Goal: Information Seeking & Learning: Check status

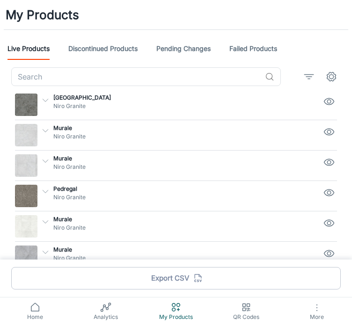
click at [116, 38] on link "Discontinued Products" at bounding box center [102, 48] width 69 height 22
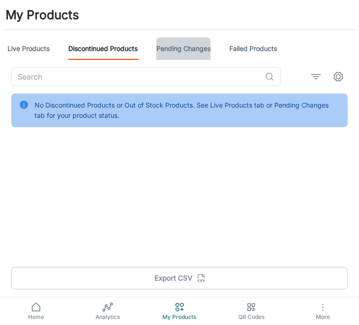
click at [211, 48] on link "Pending Changes" at bounding box center [183, 48] width 54 height 22
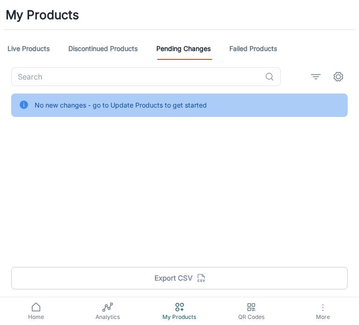
click at [274, 45] on link "Failed Products" at bounding box center [253, 48] width 48 height 22
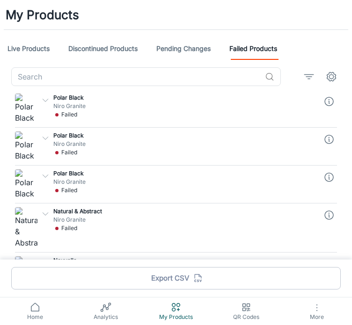
click at [30, 106] on img at bounding box center [26, 109] width 22 height 30
click at [46, 96] on icon "button" at bounding box center [45, 100] width 8 height 8
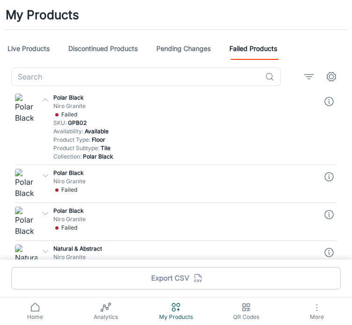
click at [46, 96] on icon "button" at bounding box center [45, 100] width 8 height 8
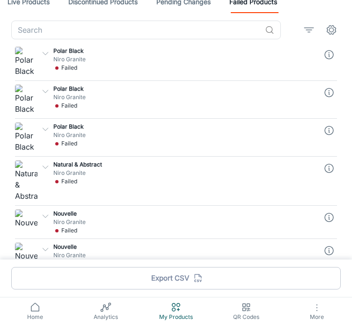
scroll to position [94, 0]
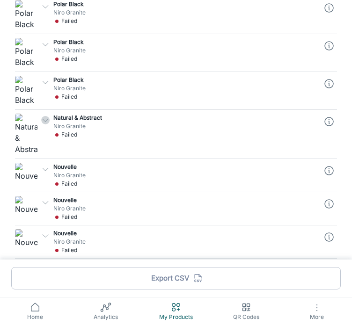
click at [45, 119] on icon "button" at bounding box center [45, 120] width 8 height 8
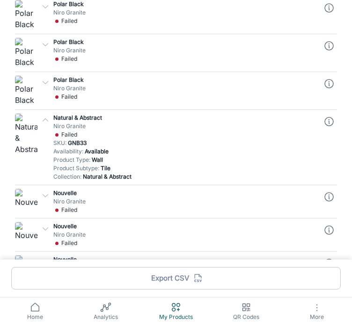
click at [54, 189] on p "Nouvelle" at bounding box center [185, 193] width 264 height 8
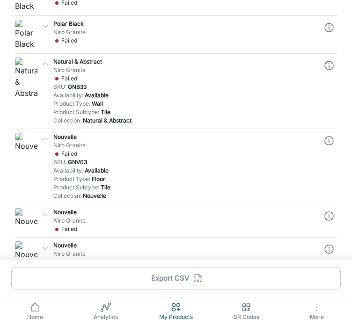
scroll to position [0, 0]
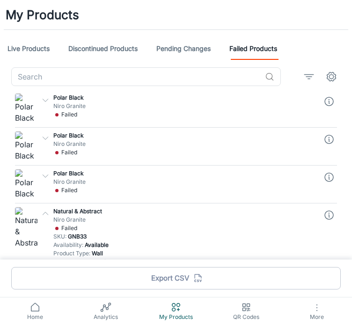
click at [53, 106] on p "Niro Granite" at bounding box center [185, 106] width 264 height 8
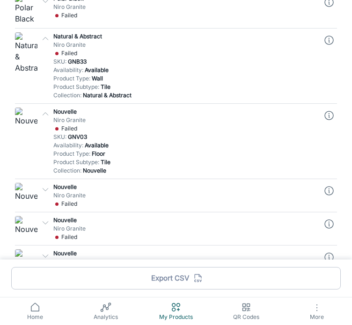
scroll to position [234, 0]
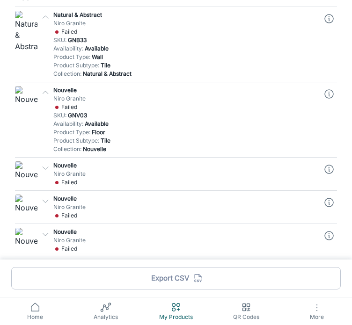
click at [59, 181] on div "Failed" at bounding box center [186, 182] width 262 height 8
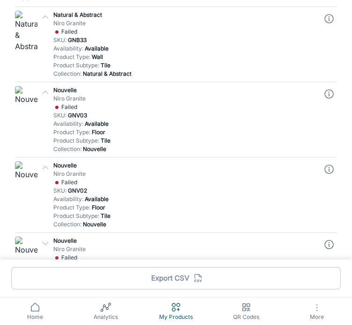
scroll to position [328, 0]
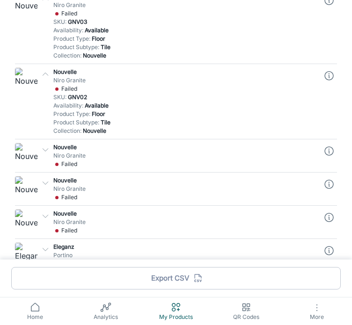
click at [94, 166] on div "Failed" at bounding box center [186, 164] width 262 height 8
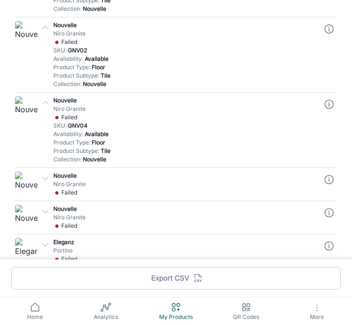
click at [89, 178] on p "Nouvelle" at bounding box center [185, 176] width 264 height 8
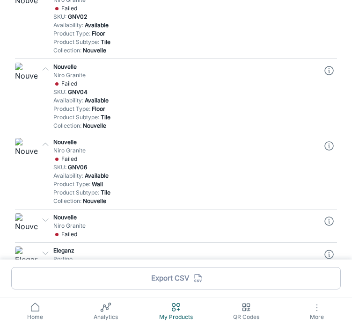
scroll to position [421, 0]
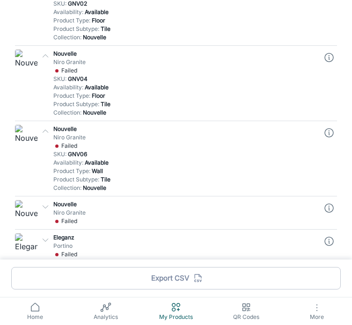
click at [140, 224] on div "Failed" at bounding box center [186, 221] width 262 height 8
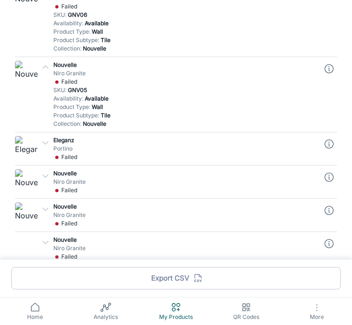
scroll to position [562, 0]
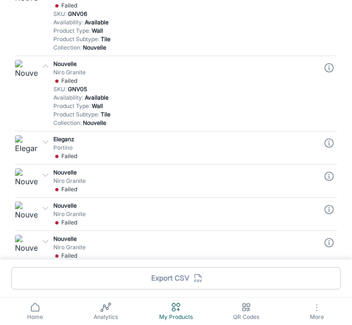
click at [44, 143] on icon "button" at bounding box center [45, 142] width 8 height 8
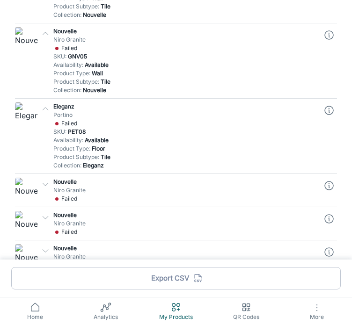
scroll to position [608, 0]
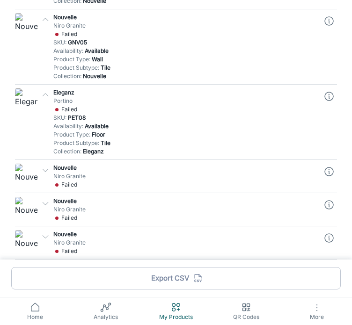
click at [34, 175] on img at bounding box center [26, 175] width 22 height 22
click at [41, 170] on icon "button" at bounding box center [45, 170] width 8 height 8
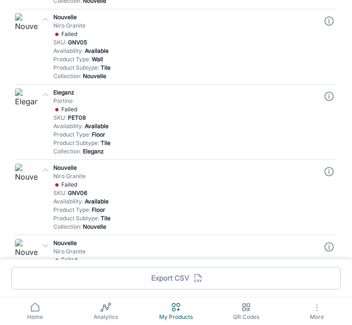
scroll to position [702, 0]
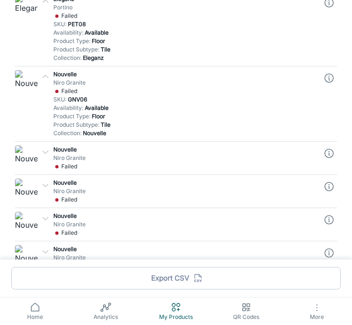
click at [42, 157] on div at bounding box center [43, 156] width 12 height 29
click at [51, 150] on div "Nouvelle Niro Granite Failed SKU : GNV02 Availability : Available Product Type …" at bounding box center [184, 157] width 268 height 27
click at [43, 156] on div at bounding box center [43, 156] width 12 height 29
click at [43, 153] on icon "button" at bounding box center [45, 152] width 8 height 8
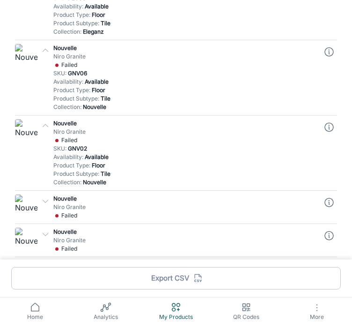
scroll to position [749, 0]
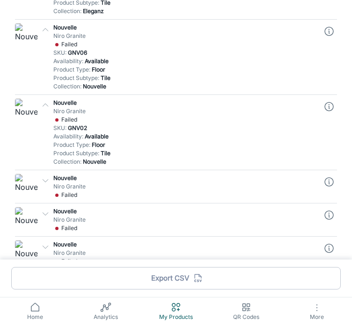
click at [51, 172] on div "Nouvelle Niro Granite Failed SKU : GNV02 Availability : Available Product Type …" at bounding box center [184, 185] width 268 height 27
click at [50, 181] on div "Nouvelle Niro Granite Failed SKU : GNV02 Availability : Available Product Type …" at bounding box center [184, 185] width 268 height 27
click at [45, 181] on icon "button" at bounding box center [45, 180] width 8 height 8
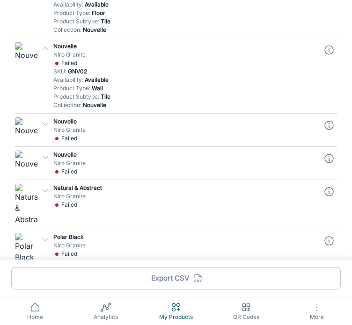
scroll to position [936, 0]
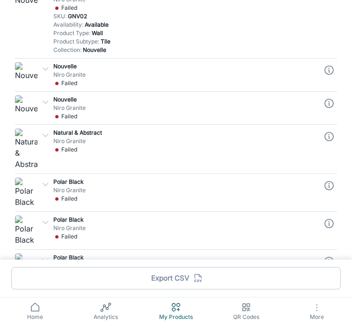
click at [44, 134] on polyline "button" at bounding box center [45, 135] width 5 height 3
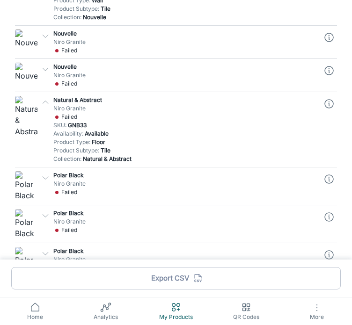
scroll to position [983, 0]
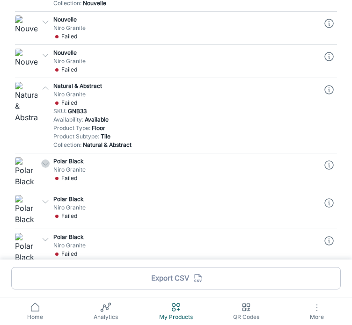
click at [47, 160] on icon "button" at bounding box center [45, 164] width 8 height 8
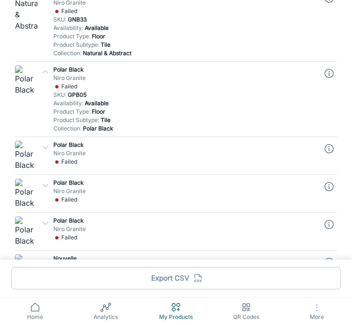
scroll to position [1076, 0]
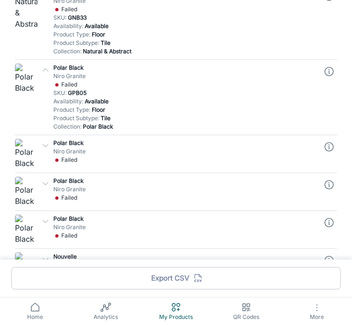
click at [47, 146] on icon "button" at bounding box center [45, 145] width 8 height 8
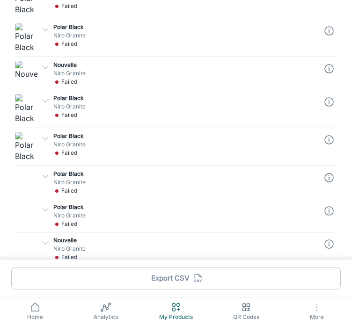
scroll to position [1310, 0]
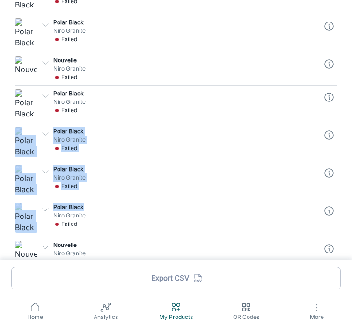
drag, startPoint x: 105, startPoint y: 157, endPoint x: 137, endPoint y: 204, distance: 56.7
click at [249, 199] on hr at bounding box center [176, 199] width 322 height 0
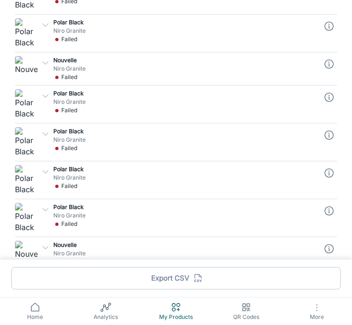
scroll to position [1404, 0]
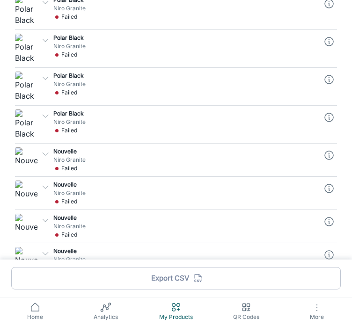
click at [47, 186] on polyline "button" at bounding box center [45, 187] width 5 height 3
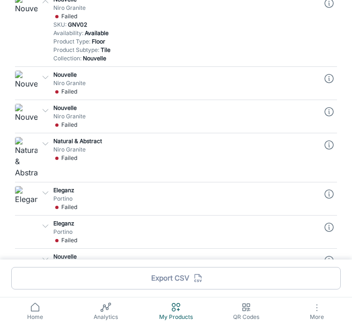
scroll to position [1591, 0]
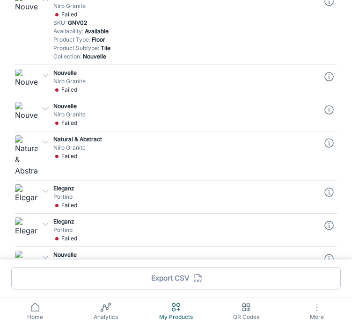
click at [45, 140] on polyline "button" at bounding box center [45, 141] width 5 height 3
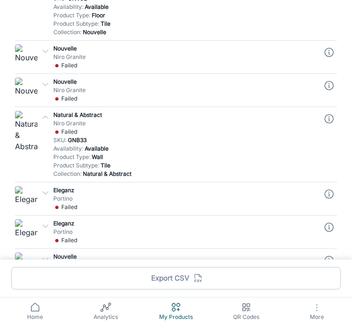
scroll to position [1638, 0]
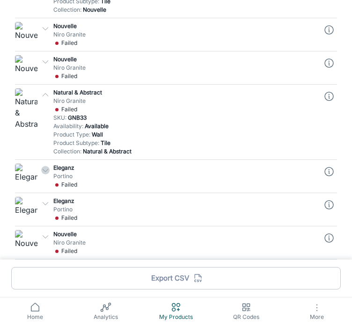
click at [47, 169] on icon "button" at bounding box center [45, 170] width 8 height 8
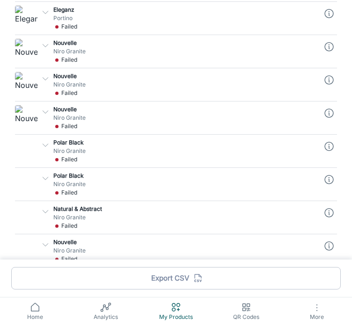
scroll to position [1872, 0]
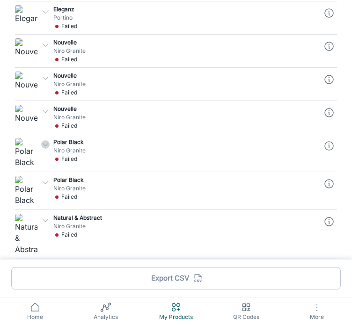
click at [45, 140] on icon "button" at bounding box center [45, 144] width 8 height 8
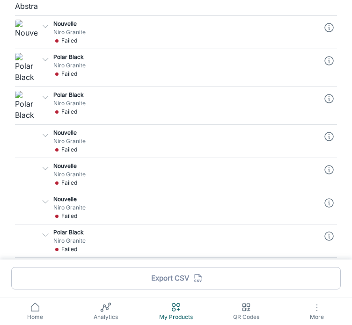
scroll to position [2199, 0]
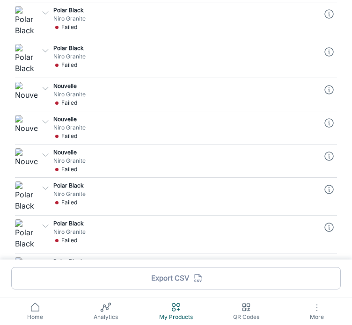
click at [49, 84] on icon "button" at bounding box center [45, 88] width 8 height 8
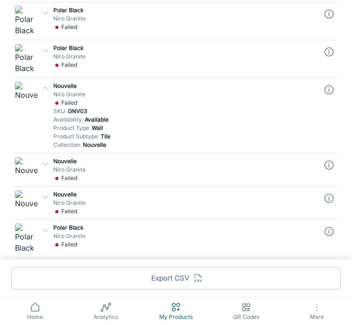
click at [50, 84] on div "Nouvelle Niro Granite Failed SKU : GNV03 Availability : Available Product Type …" at bounding box center [184, 114] width 268 height 69
click at [45, 165] on div at bounding box center [43, 167] width 12 height 29
click at [45, 162] on polyline "button" at bounding box center [45, 163] width 5 height 3
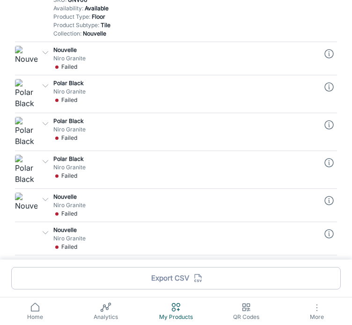
scroll to position [2386, 0]
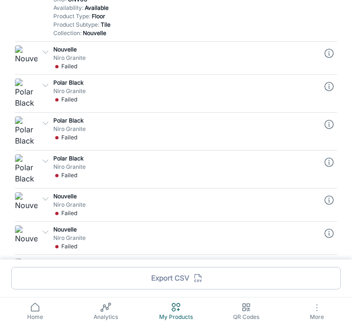
click at [50, 162] on div "Polar Black Niro Granite Failed SKU : GPB01 Availability : Available Product Ty…" at bounding box center [184, 166] width 268 height 27
click at [41, 157] on icon "button" at bounding box center [45, 161] width 8 height 8
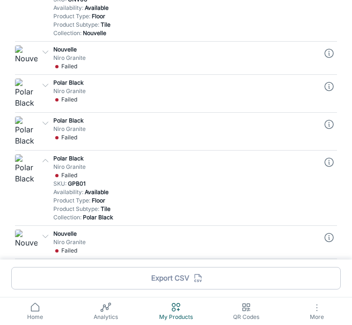
click at [47, 119] on icon "button" at bounding box center [45, 123] width 8 height 8
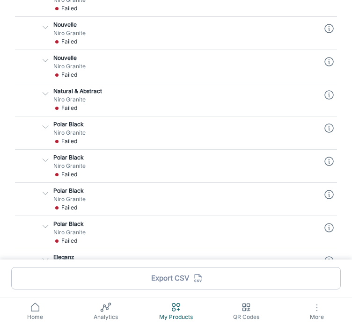
scroll to position [3182, 0]
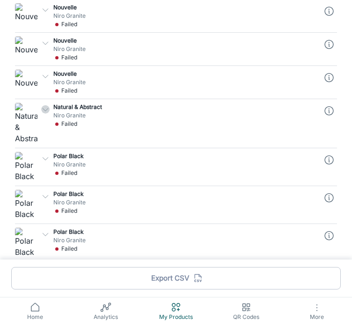
click at [42, 114] on icon "button" at bounding box center [45, 109] width 8 height 8
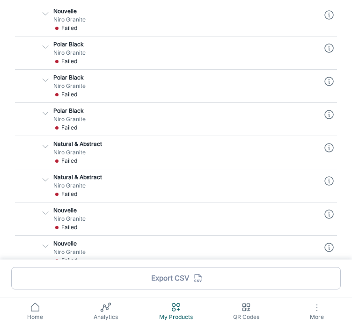
scroll to position [3697, 0]
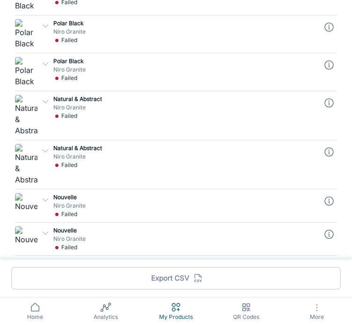
click at [50, 120] on div "Natural & Abstract Niro Granite Failed SKU : GNB33 Availability : Available Pro…" at bounding box center [184, 106] width 268 height 27
click at [49, 106] on icon "button" at bounding box center [45, 101] width 8 height 8
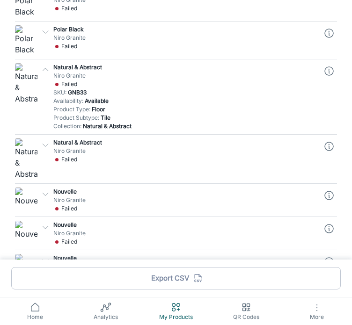
scroll to position [3743, 0]
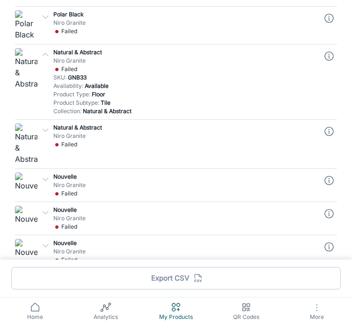
drag, startPoint x: 42, startPoint y: 155, endPoint x: 47, endPoint y: 161, distance: 8.3
click at [47, 161] on div at bounding box center [43, 142] width 12 height 45
click at [48, 134] on icon "button" at bounding box center [45, 130] width 8 height 8
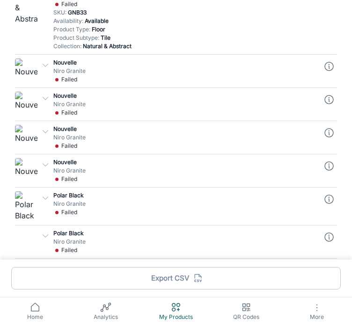
scroll to position [3977, 0]
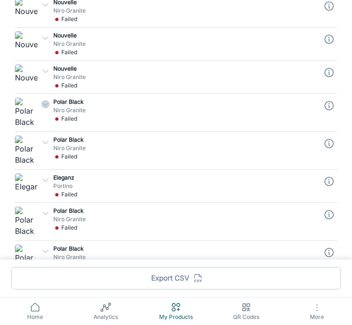
click at [45, 109] on icon "button" at bounding box center [45, 104] width 8 height 8
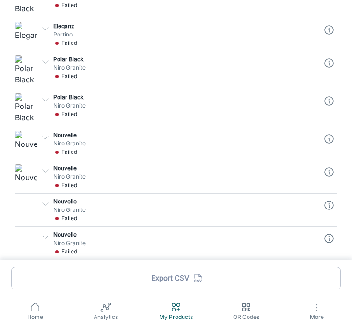
scroll to position [4216, 0]
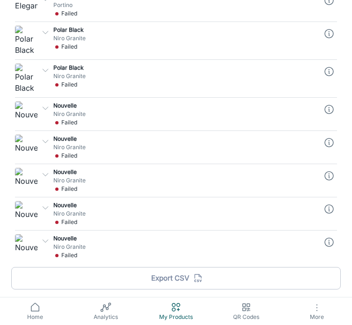
click at [43, 232] on div at bounding box center [43, 245] width 12 height 29
click at [51, 245] on div "Nouvelle Niro Granite Failed SKU : GNV05 Availability : Available Product Type …" at bounding box center [184, 246] width 268 height 27
click at [44, 240] on icon "button" at bounding box center [45, 241] width 8 height 8
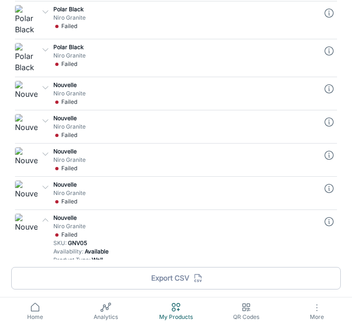
click at [48, 191] on icon "button" at bounding box center [45, 187] width 8 height 8
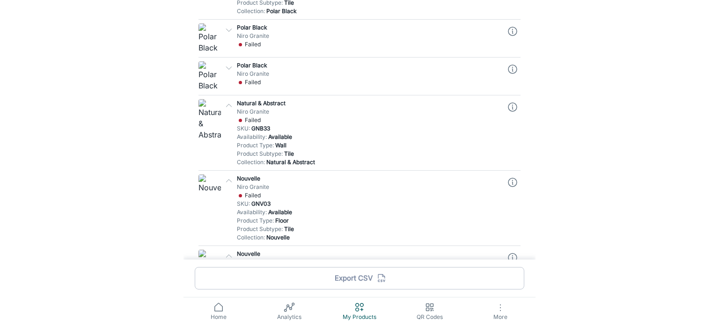
scroll to position [0, 0]
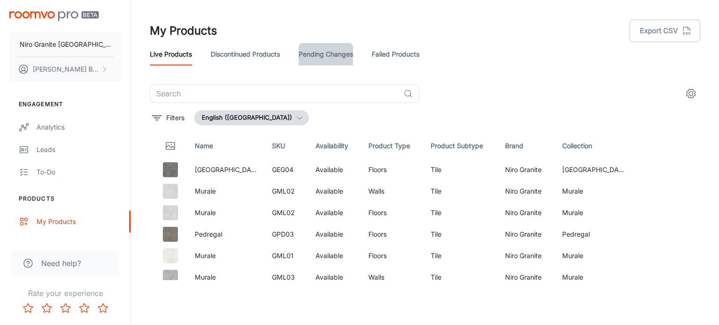
click at [328, 60] on link "Pending Changes" at bounding box center [326, 54] width 54 height 22
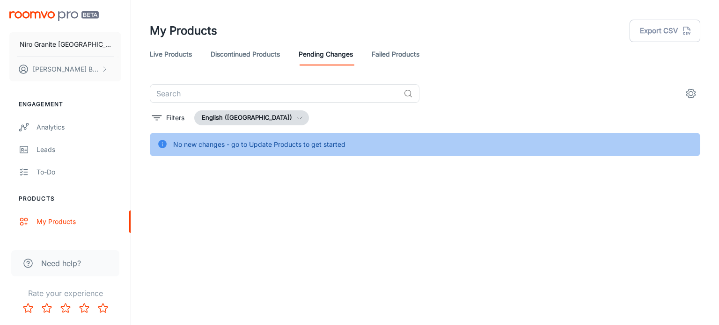
click at [410, 51] on link "Failed Products" at bounding box center [396, 54] width 48 height 22
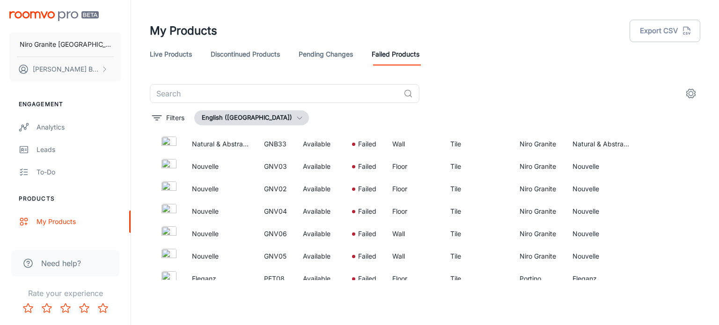
scroll to position [234, 0]
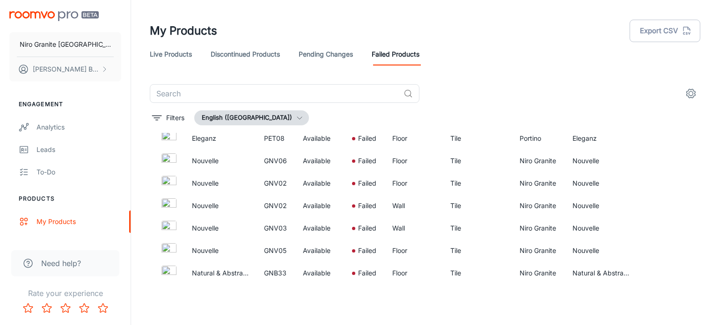
click at [268, 115] on button "English ([GEOGRAPHIC_DATA])" at bounding box center [251, 117] width 115 height 15
click at [268, 115] on div at bounding box center [359, 162] width 719 height 325
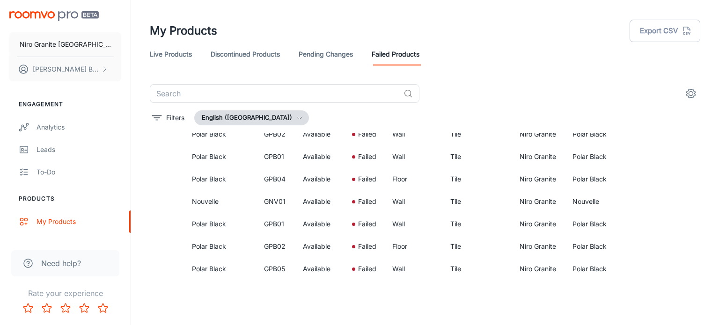
scroll to position [515, 0]
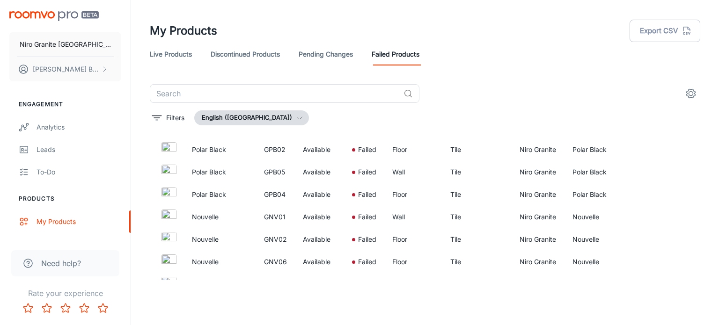
click at [149, 122] on div "​ Filters English ([GEOGRAPHIC_DATA]) Name SKU Availability Status Product Type…" at bounding box center [425, 182] width 573 height 196
click at [158, 119] on icon "filter" at bounding box center [156, 117] width 11 height 11
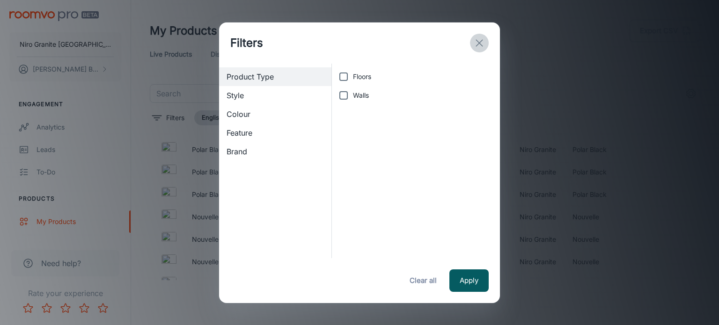
click at [477, 48] on icon "exit" at bounding box center [479, 42] width 11 height 11
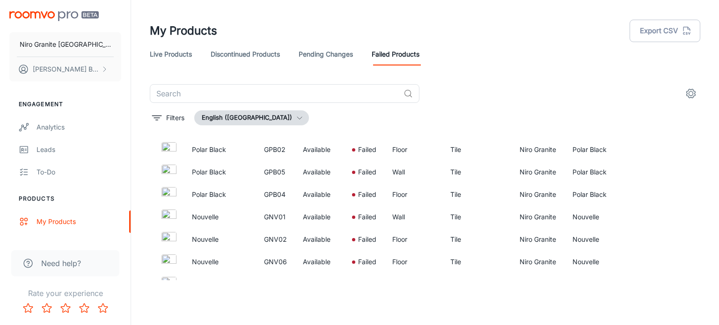
click at [338, 56] on link "Pending Changes" at bounding box center [326, 54] width 54 height 22
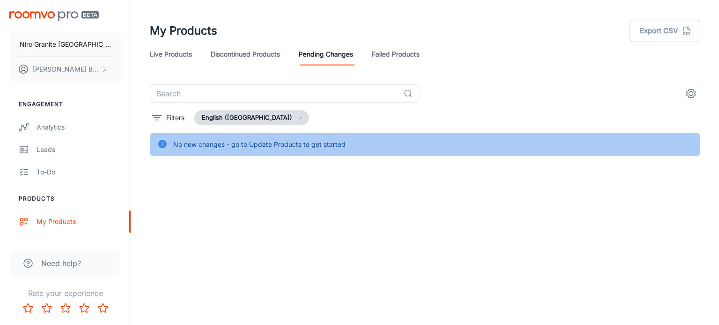
click at [267, 60] on link "Discontinued Products" at bounding box center [245, 54] width 69 height 22
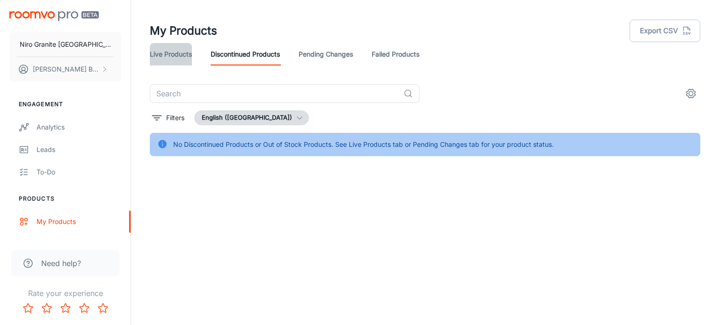
click at [159, 53] on link "Live Products" at bounding box center [171, 54] width 42 height 22
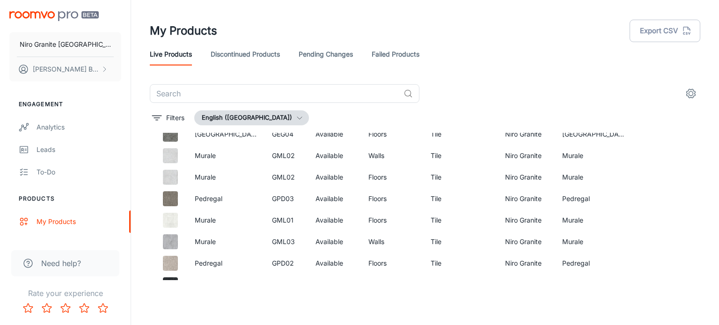
scroll to position [94, 0]
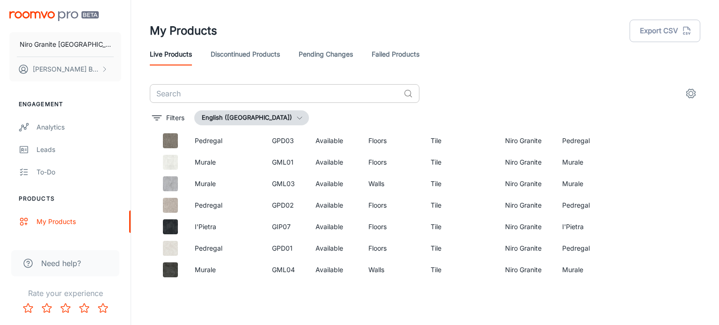
click at [322, 85] on input "text" at bounding box center [275, 93] width 250 height 19
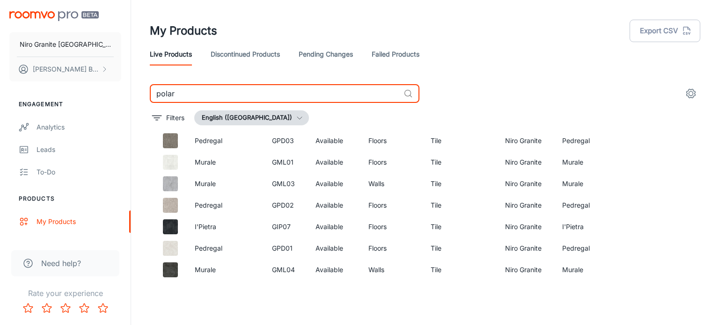
type input "polar"
